Goal: Find contact information: Find contact information

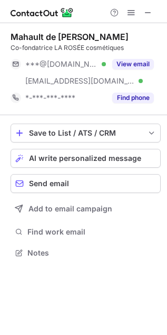
scroll to position [245, 167]
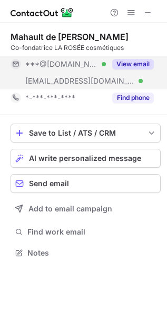
click at [145, 62] on button "View email" at bounding box center [133, 64] width 42 height 11
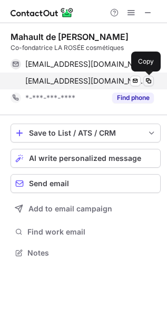
click at [151, 80] on span at bounding box center [148, 81] width 8 height 8
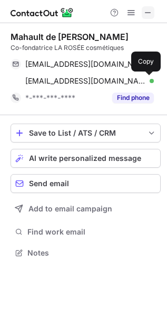
click at [145, 9] on span at bounding box center [148, 12] width 8 height 8
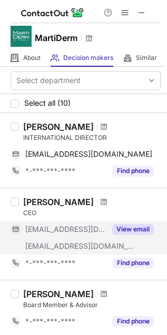
click at [130, 224] on div "View email" at bounding box center [130, 229] width 48 height 17
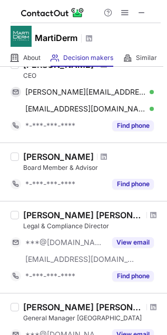
scroll to position [143, 0]
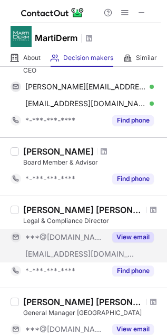
click at [132, 230] on div "View email" at bounding box center [130, 237] width 48 height 17
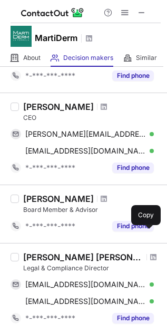
scroll to position [87, 0]
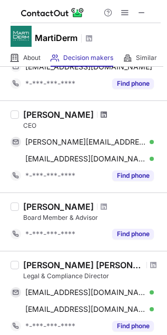
click at [100, 116] on span at bounding box center [103, 114] width 6 height 8
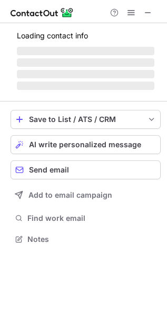
scroll to position [255, 167]
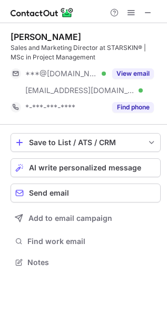
click at [6, 24] on div "Anastasija Ogorodnikova Sales and Marketing Director at STARSKIN® | MSc in Proj…" at bounding box center [83, 150] width 167 height 255
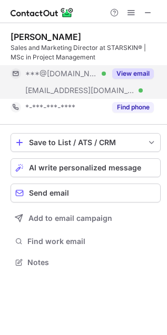
click at [143, 68] on button "View email" at bounding box center [133, 73] width 42 height 11
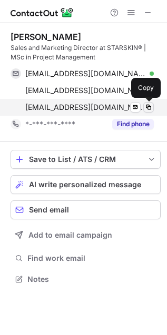
click at [151, 108] on span at bounding box center [148, 107] width 8 height 8
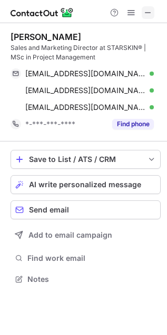
click at [146, 12] on span at bounding box center [148, 12] width 8 height 8
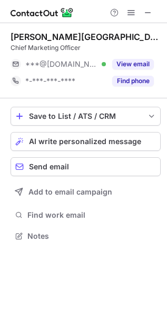
scroll to position [229, 167]
